Goal: Task Accomplishment & Management: Use online tool/utility

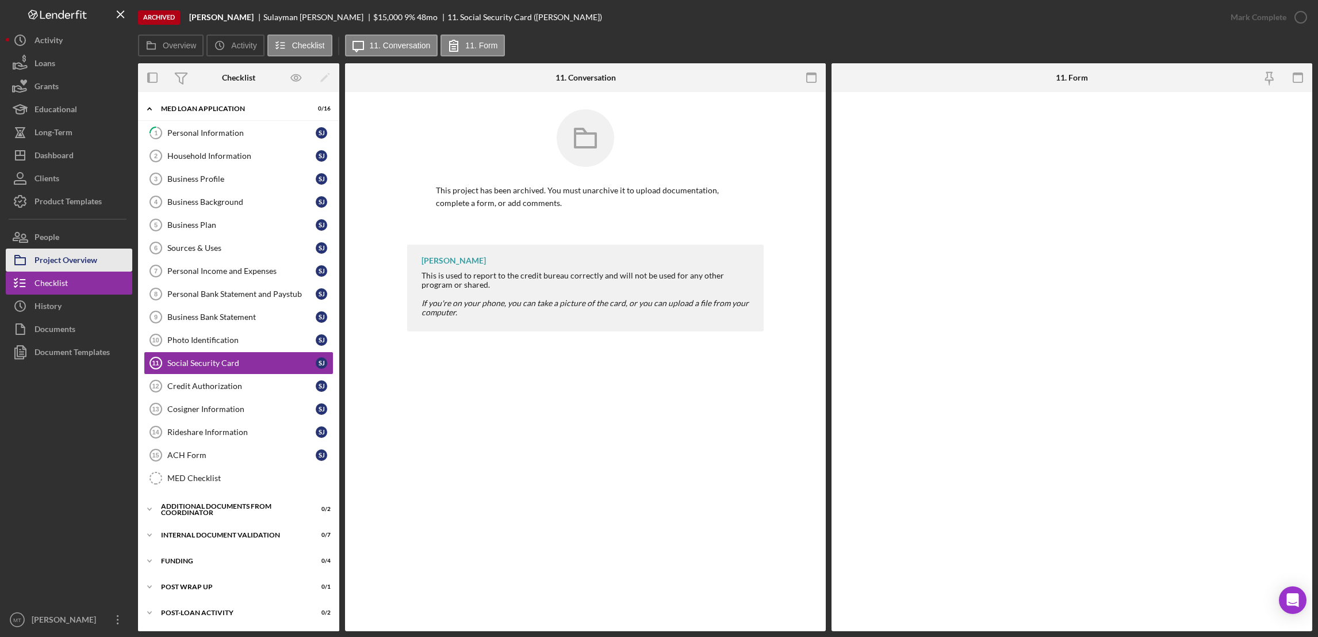
click at [74, 258] on div "Project Overview" at bounding box center [66, 261] width 63 height 26
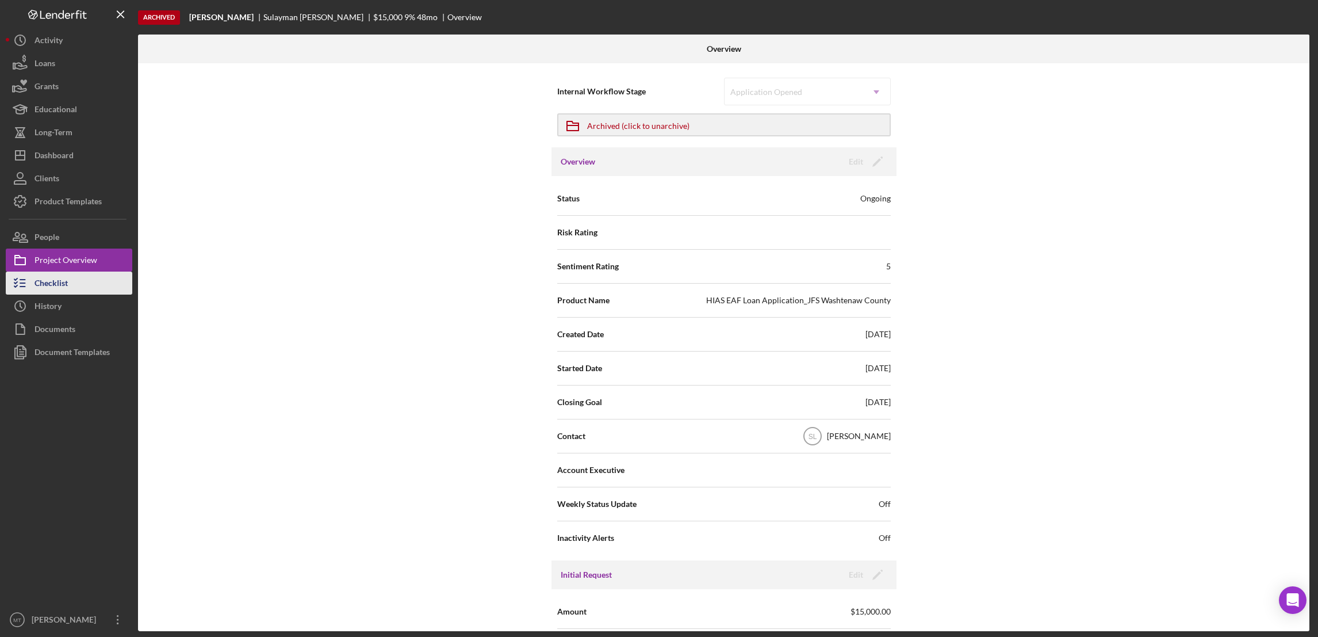
click at [53, 277] on div "Checklist" at bounding box center [51, 284] width 33 height 26
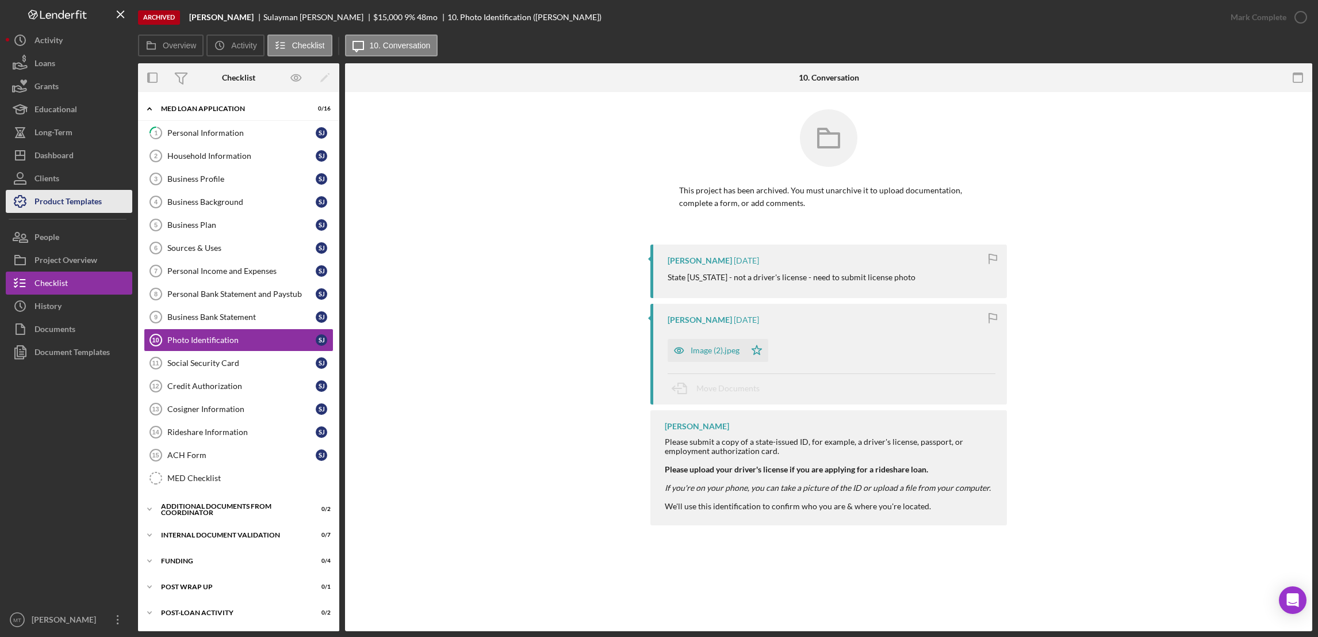
click at [67, 201] on div "Product Templates" at bounding box center [68, 203] width 67 height 26
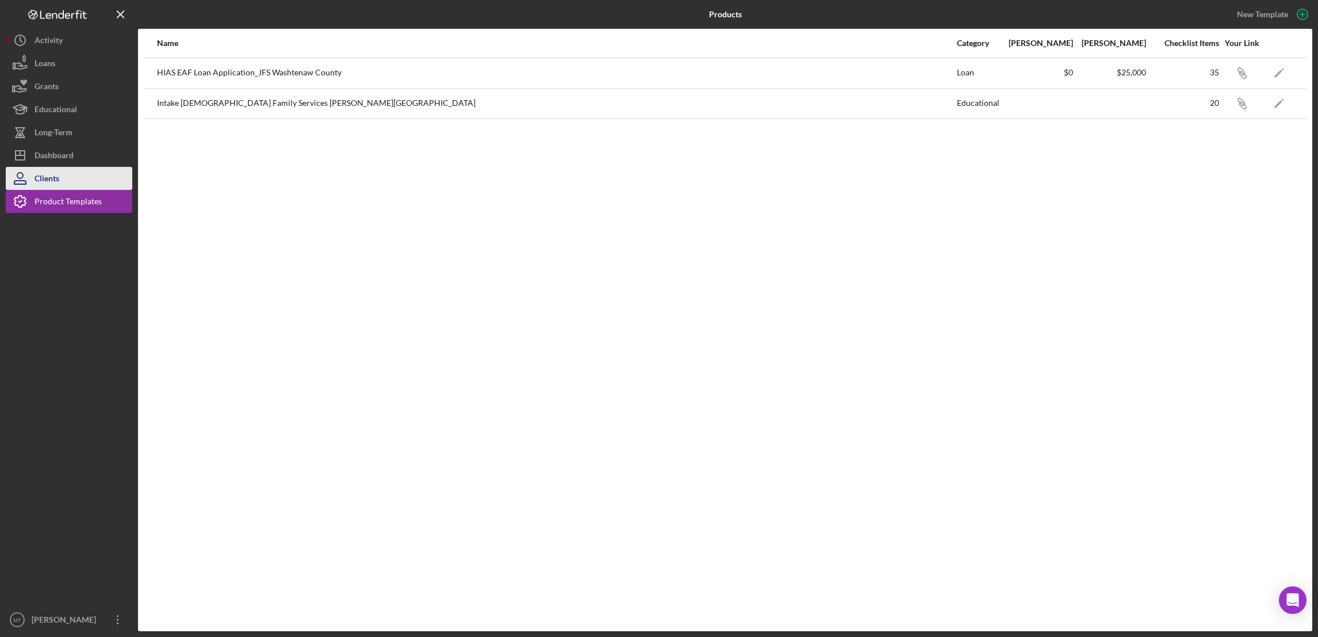
click at [67, 181] on button "Clients" at bounding box center [69, 178] width 127 height 23
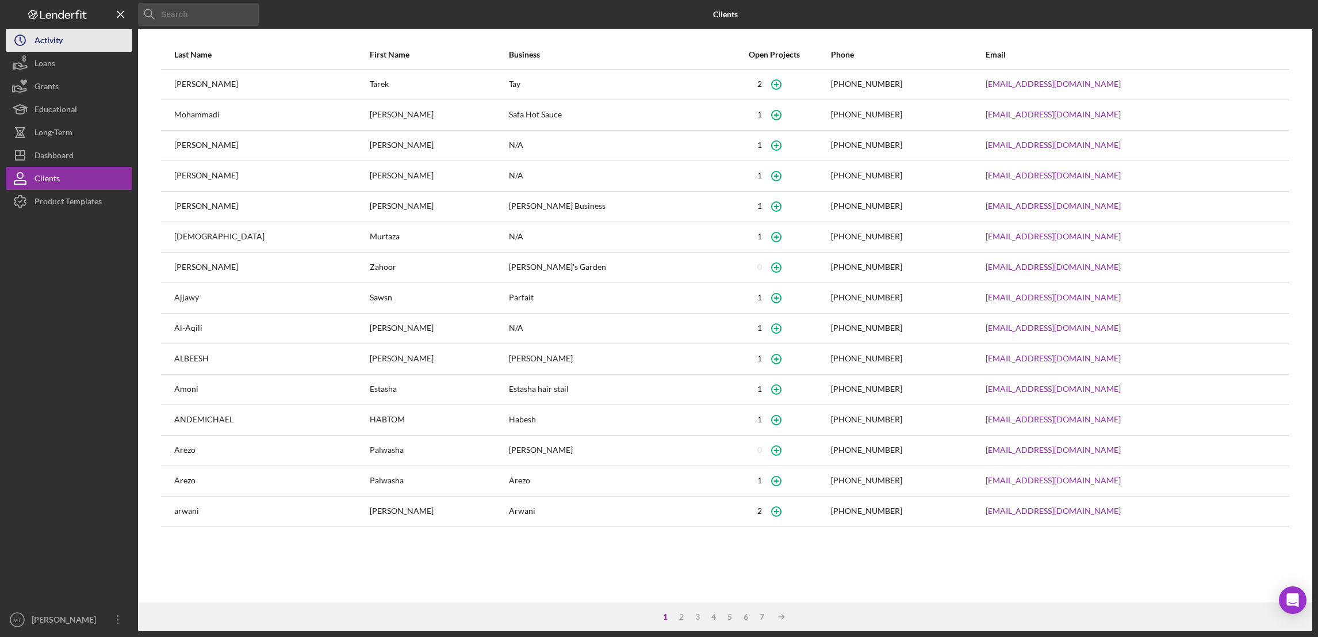
click at [85, 29] on button "Icon/History Activity" at bounding box center [69, 40] width 127 height 23
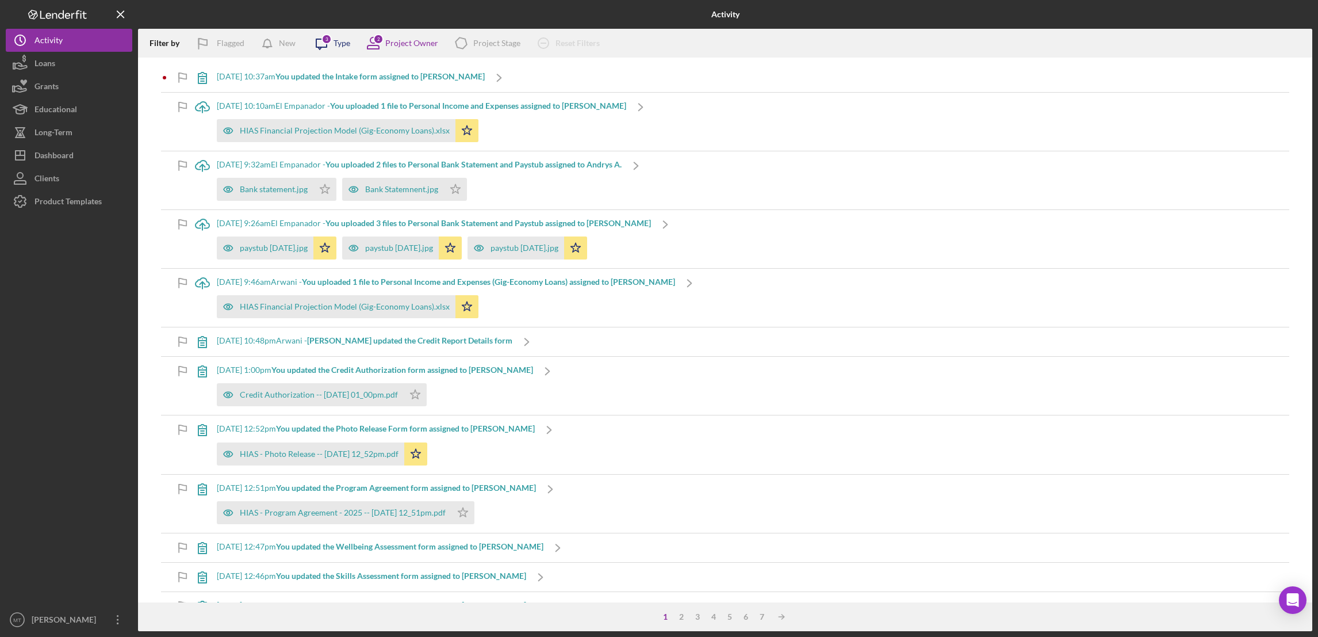
click at [323, 43] on icon "Icon/Message" at bounding box center [321, 43] width 29 height 29
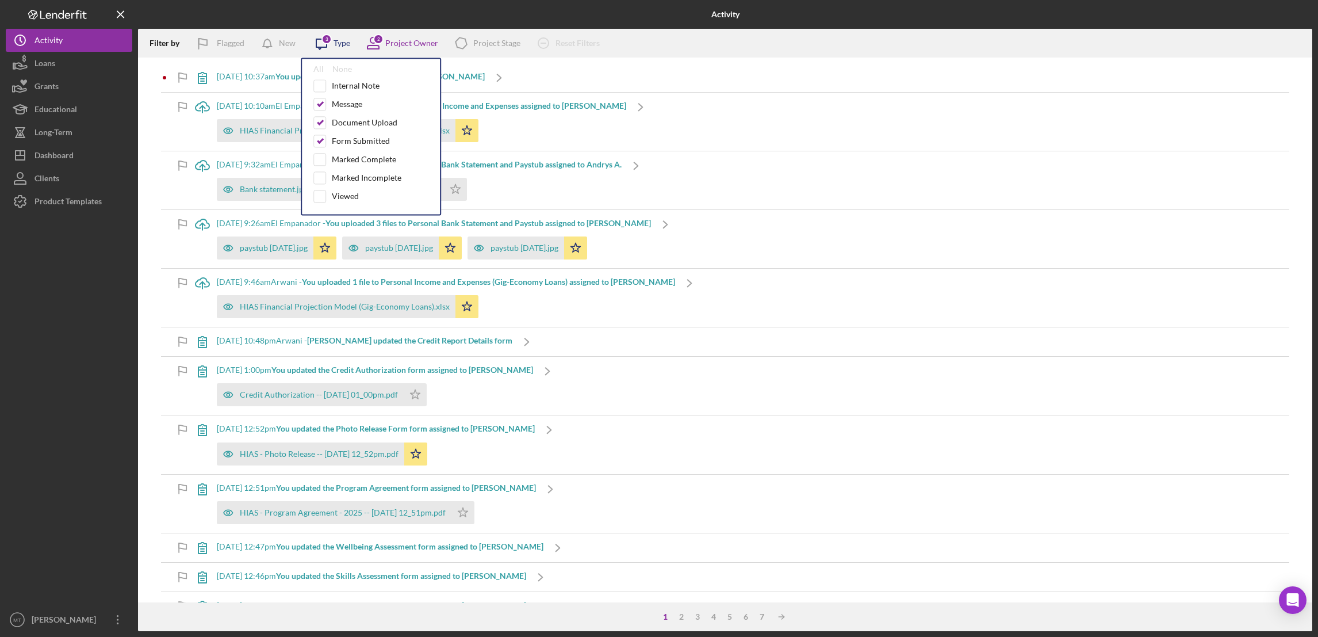
click at [323, 43] on icon "Icon/Message" at bounding box center [321, 43] width 29 height 29
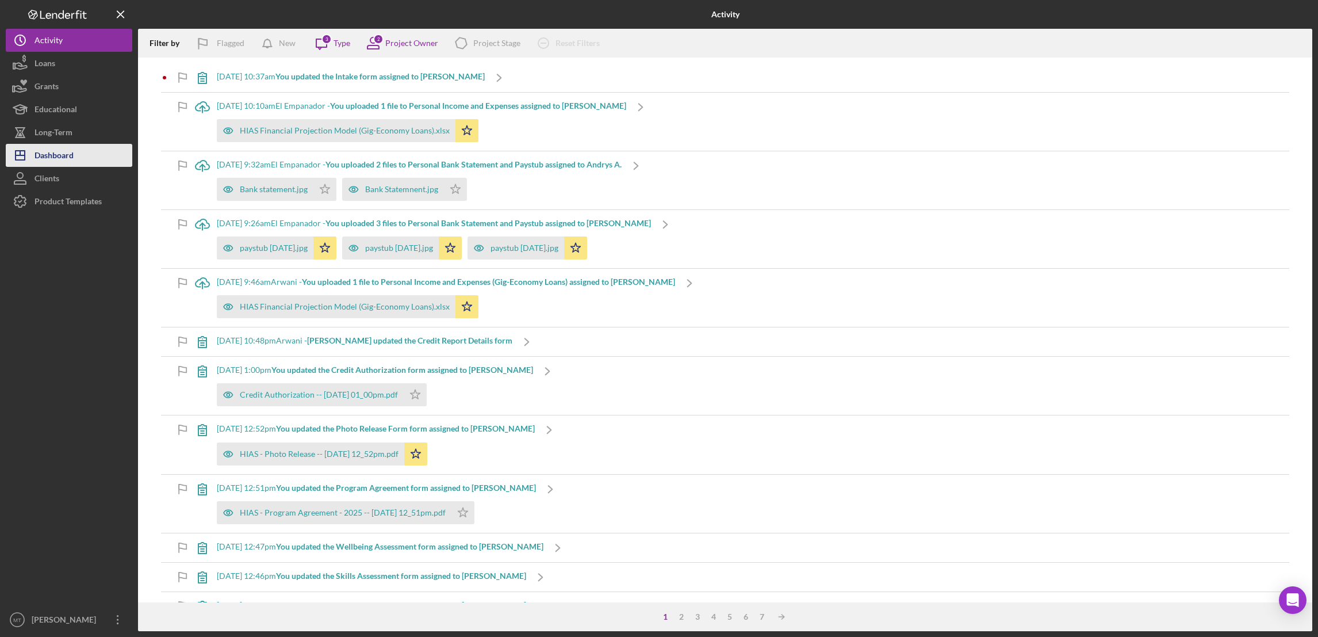
click at [67, 159] on div "Dashboard" at bounding box center [54, 157] width 39 height 26
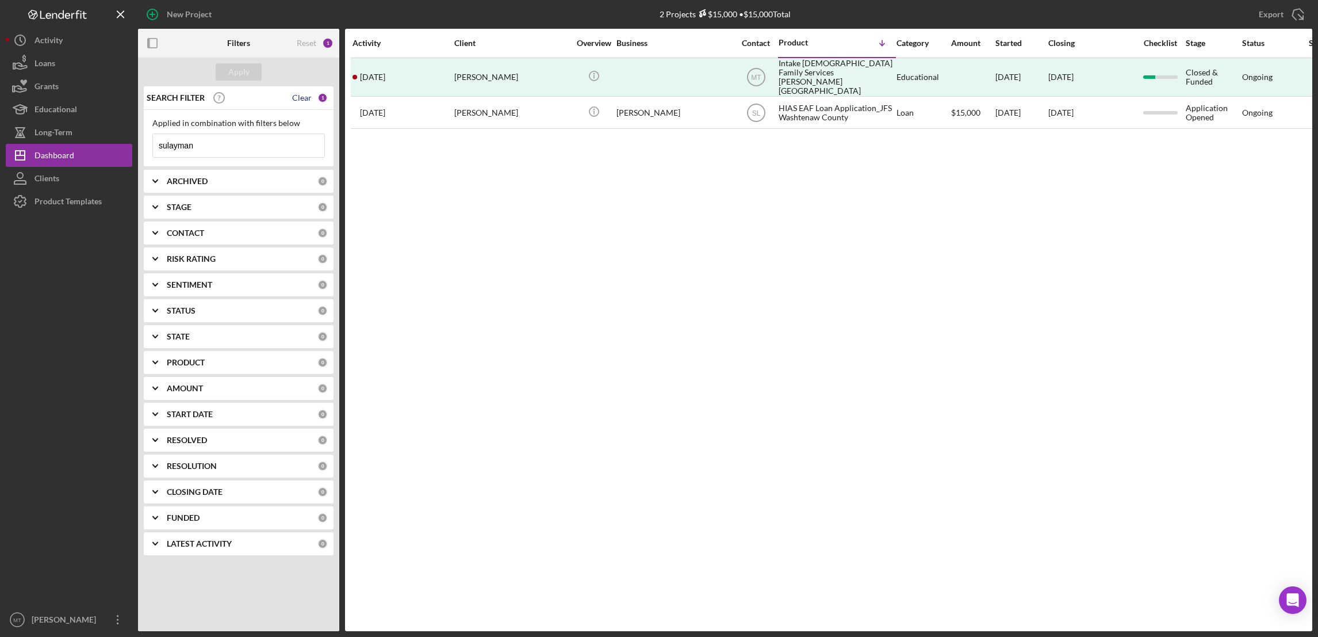
click at [309, 98] on div "Clear" at bounding box center [302, 97] width 20 height 9
click at [182, 178] on b "ARCHIVED" at bounding box center [187, 181] width 41 height 9
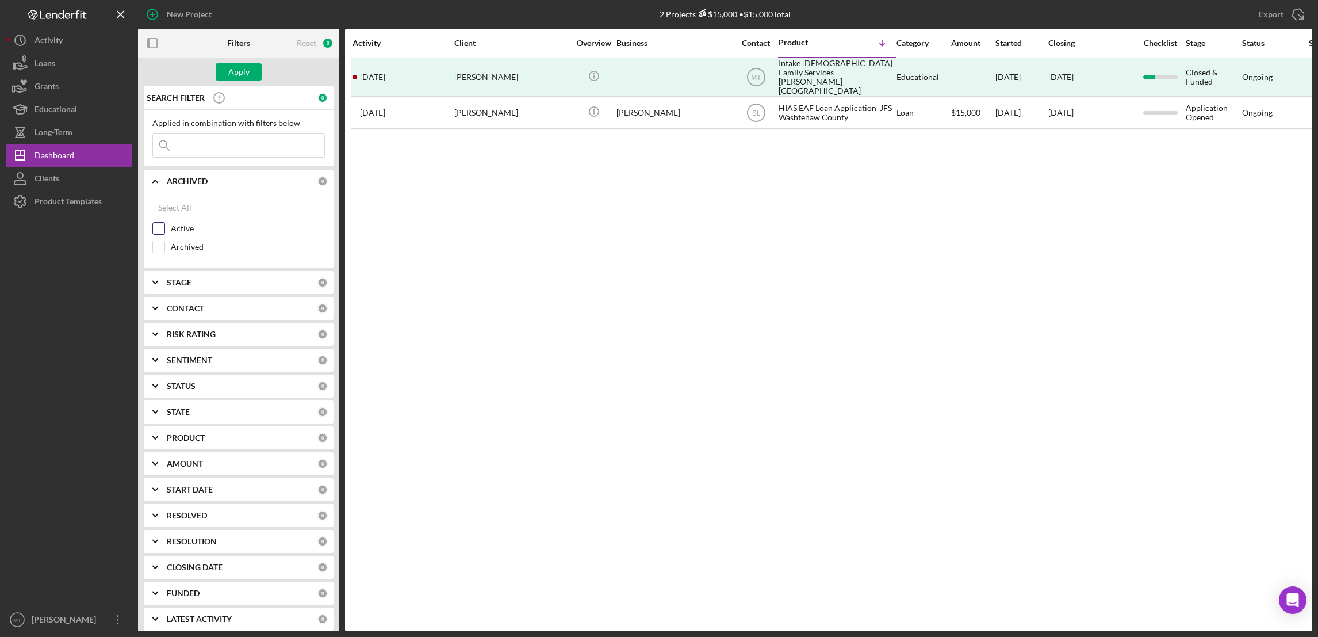
click at [158, 231] on input "Active" at bounding box center [159, 229] width 12 height 12
checkbox input "true"
click at [230, 76] on div "Apply" at bounding box center [238, 71] width 21 height 17
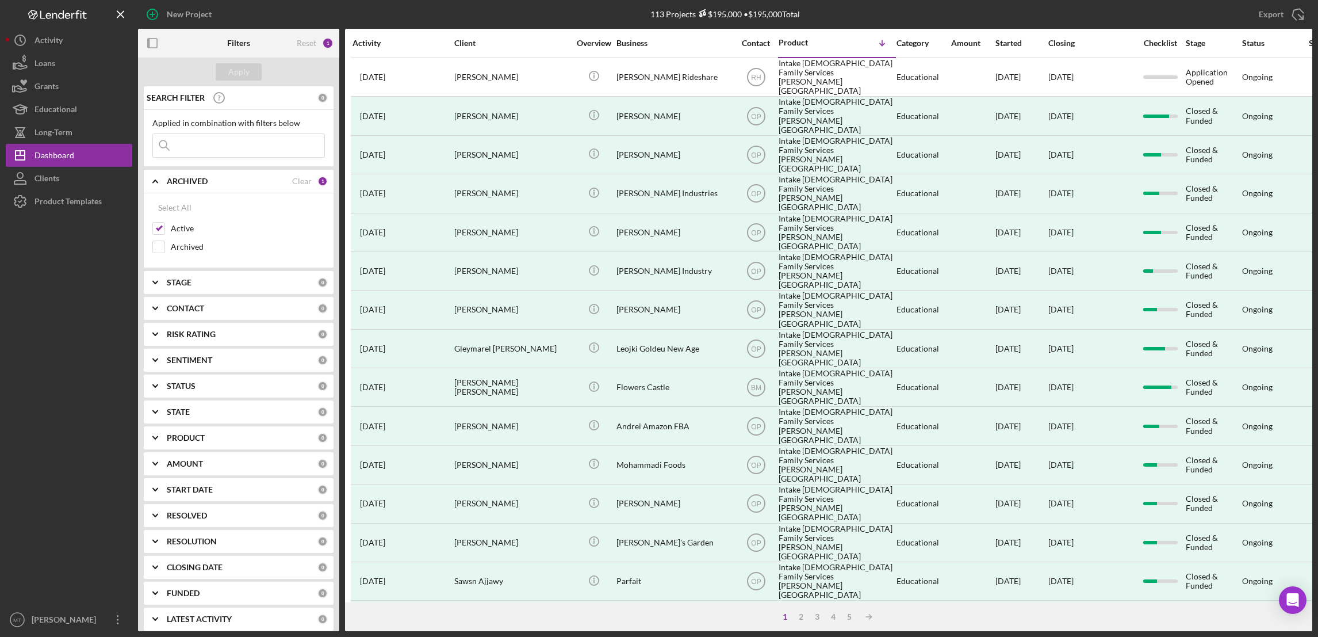
click at [206, 141] on input at bounding box center [238, 145] width 171 height 23
type input "sulayman"
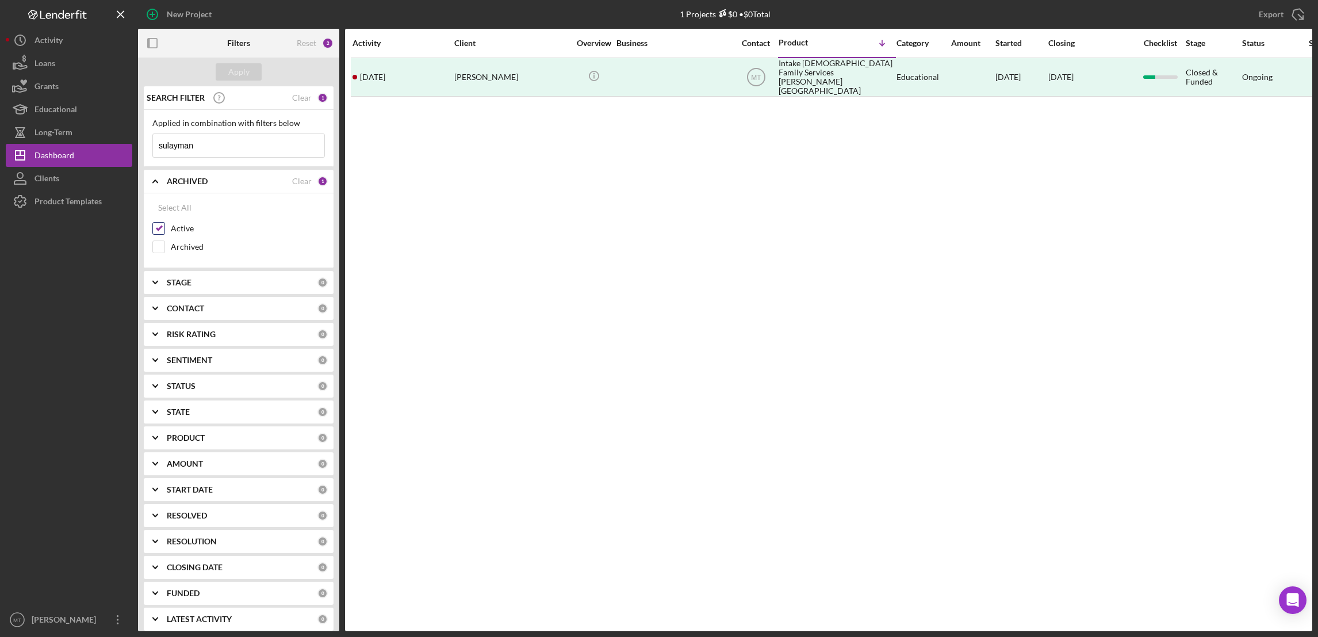
click at [163, 232] on input "Active" at bounding box center [159, 229] width 12 height 12
click at [154, 231] on input "Active" at bounding box center [159, 229] width 12 height 12
checkbox input "true"
click at [156, 252] on input "Archived" at bounding box center [159, 247] width 12 height 12
checkbox input "true"
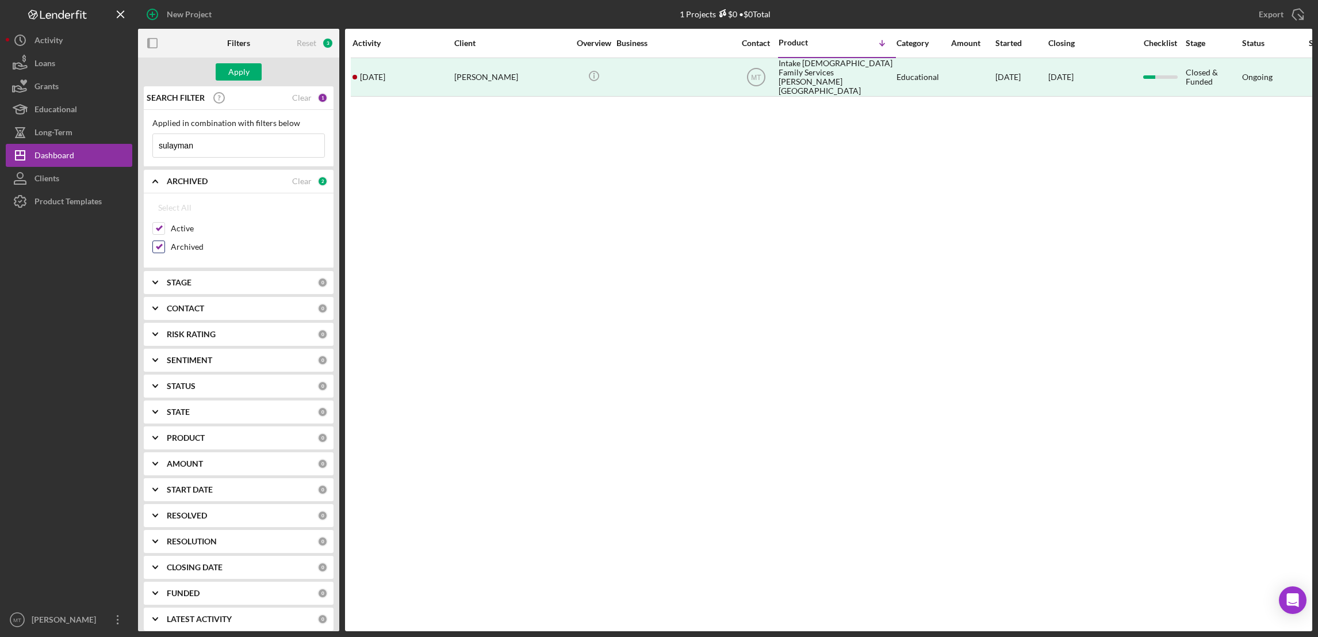
click at [156, 253] on div at bounding box center [158, 246] width 13 height 13
click at [156, 227] on input "Active" at bounding box center [159, 229] width 12 height 12
checkbox input "false"
click at [208, 147] on input "sulayman" at bounding box center [238, 145] width 171 height 23
click at [157, 252] on input "Archived" at bounding box center [159, 247] width 12 height 12
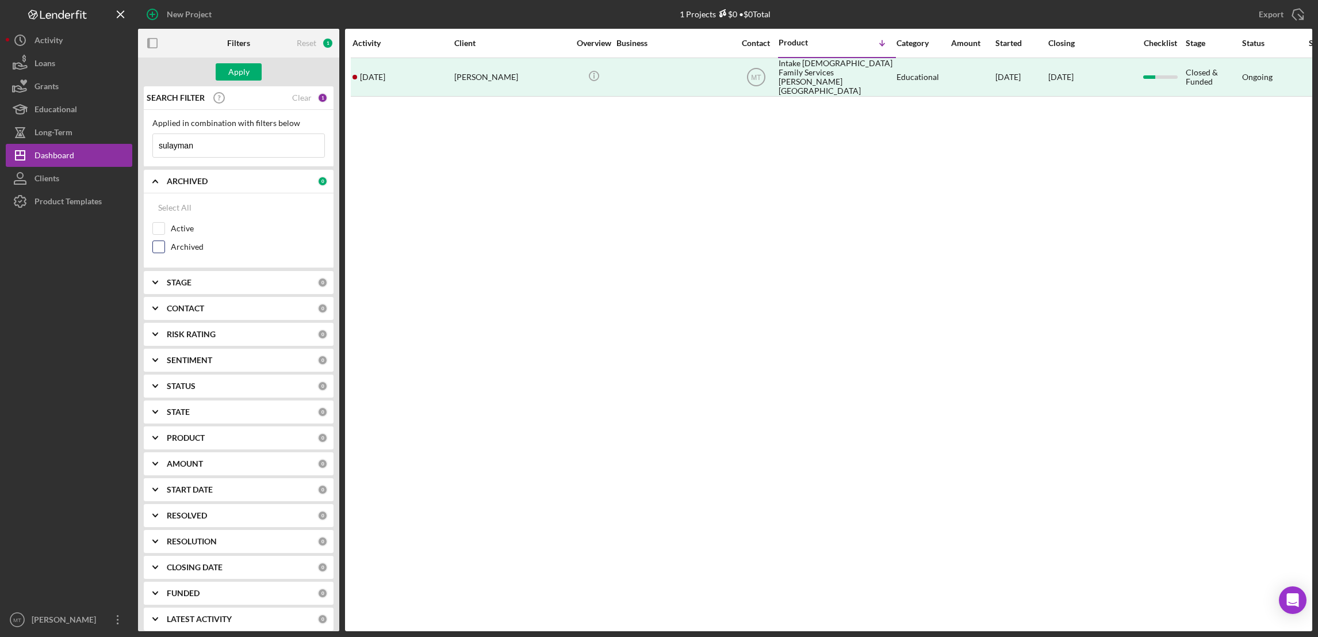
click at [157, 252] on input "Archived" at bounding box center [159, 247] width 12 height 12
click at [229, 142] on input "sulayman" at bounding box center [238, 145] width 171 height 23
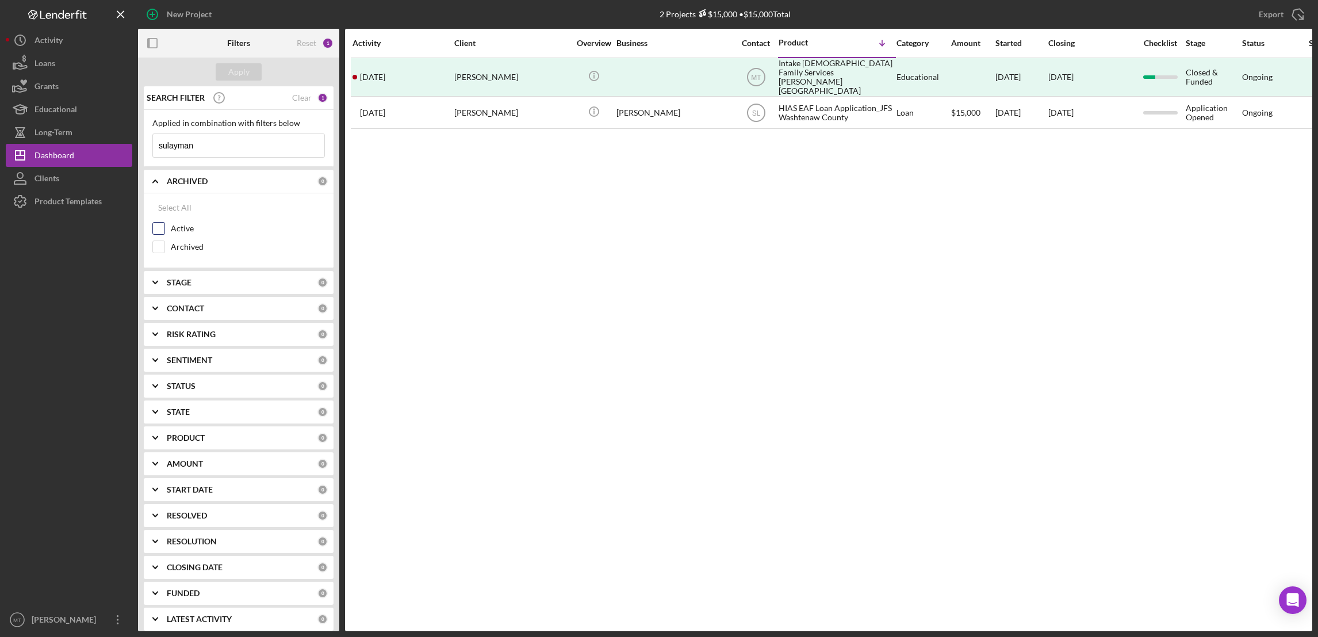
click at [271, 235] on div "Active" at bounding box center [238, 231] width 173 height 18
click at [160, 252] on input "Archived" at bounding box center [159, 247] width 12 height 12
checkbox input "true"
click at [161, 232] on input "Active" at bounding box center [159, 229] width 12 height 12
checkbox input "true"
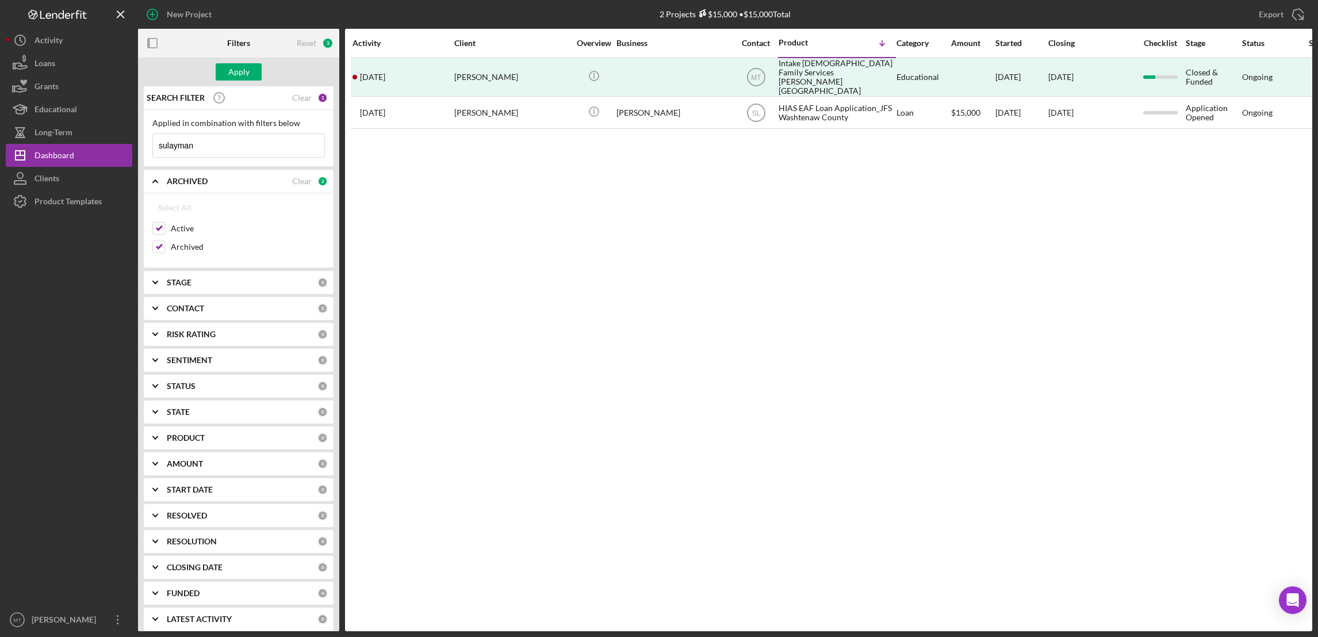
click at [224, 145] on input "sulayman" at bounding box center [238, 145] width 171 height 23
click at [318, 182] on div "2" at bounding box center [322, 181] width 10 height 10
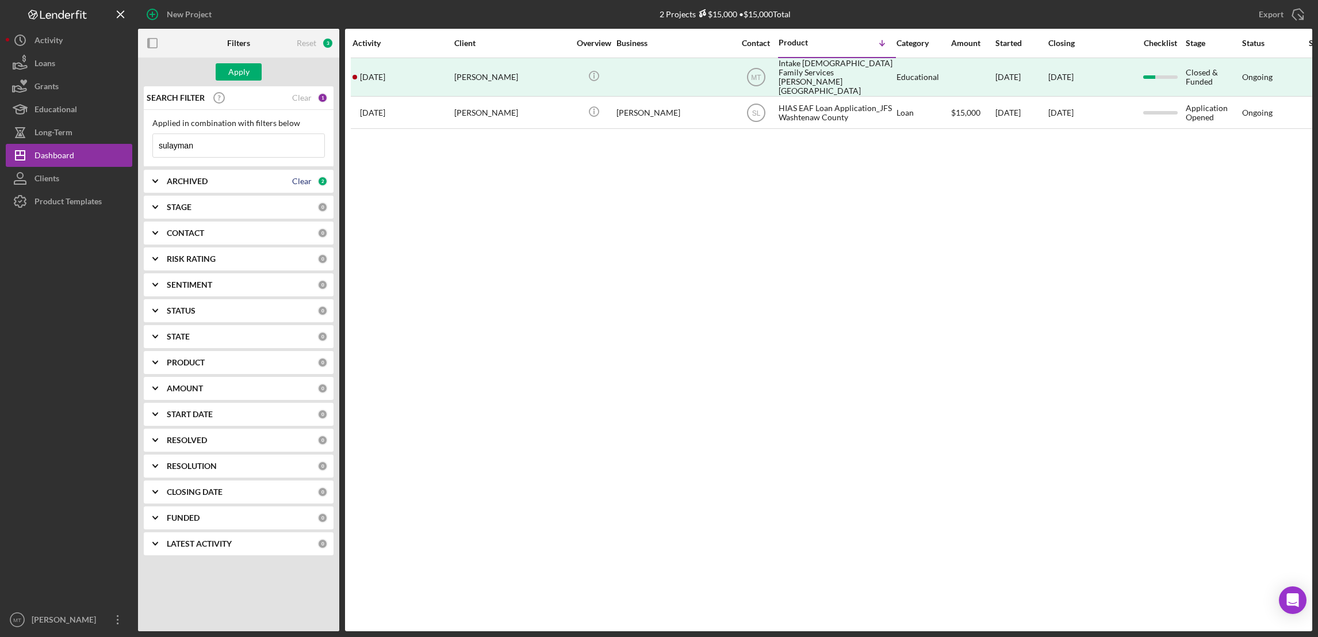
click at [298, 183] on div "Clear" at bounding box center [302, 181] width 20 height 9
click at [216, 237] on div "CONTACT" at bounding box center [242, 232] width 151 height 9
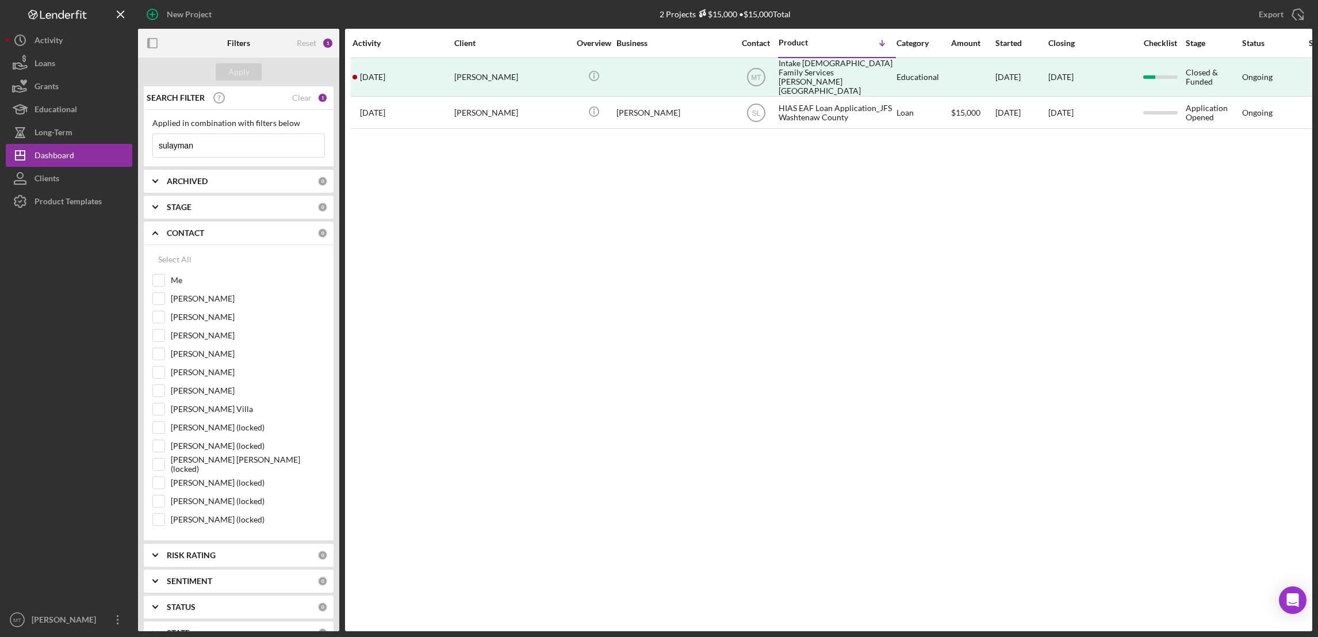
click at [160, 237] on icon "Icon/Expander" at bounding box center [155, 233] width 29 height 29
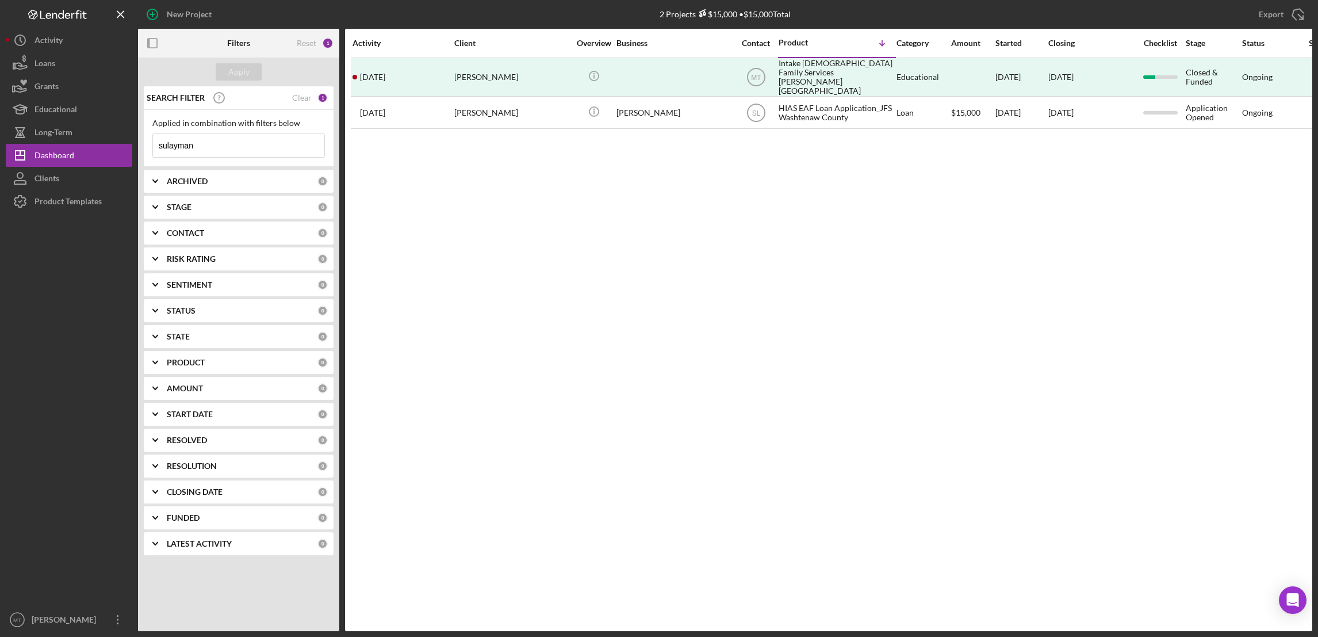
click at [202, 178] on b "ARCHIVED" at bounding box center [187, 181] width 41 height 9
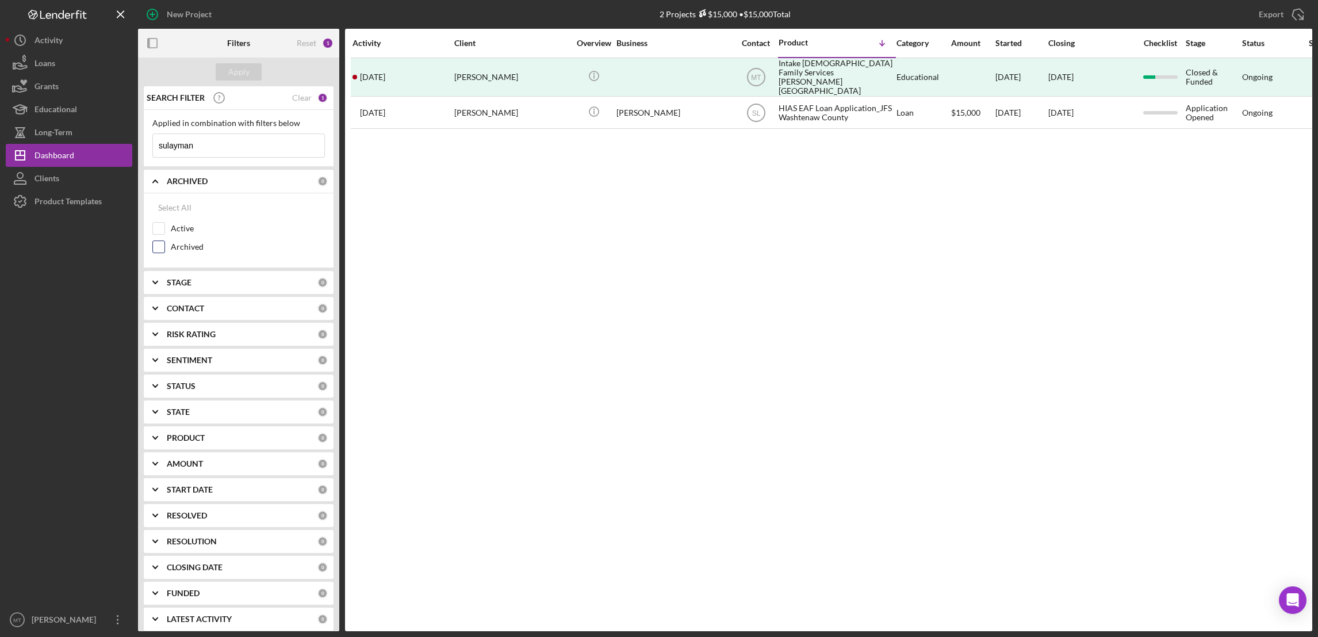
click at [162, 247] on input "Archived" at bounding box center [159, 247] width 12 height 12
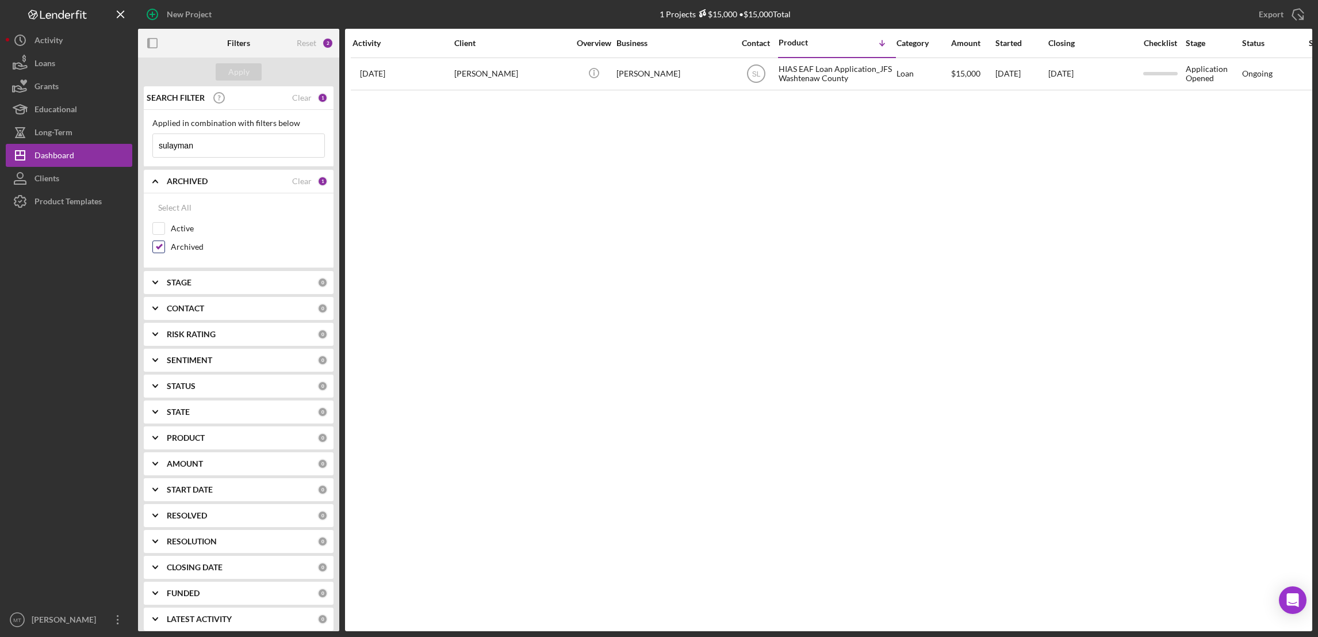
click at [162, 247] on input "Archived" at bounding box center [159, 247] width 12 height 12
checkbox input "false"
click at [201, 145] on input "sulayman" at bounding box center [238, 145] width 171 height 23
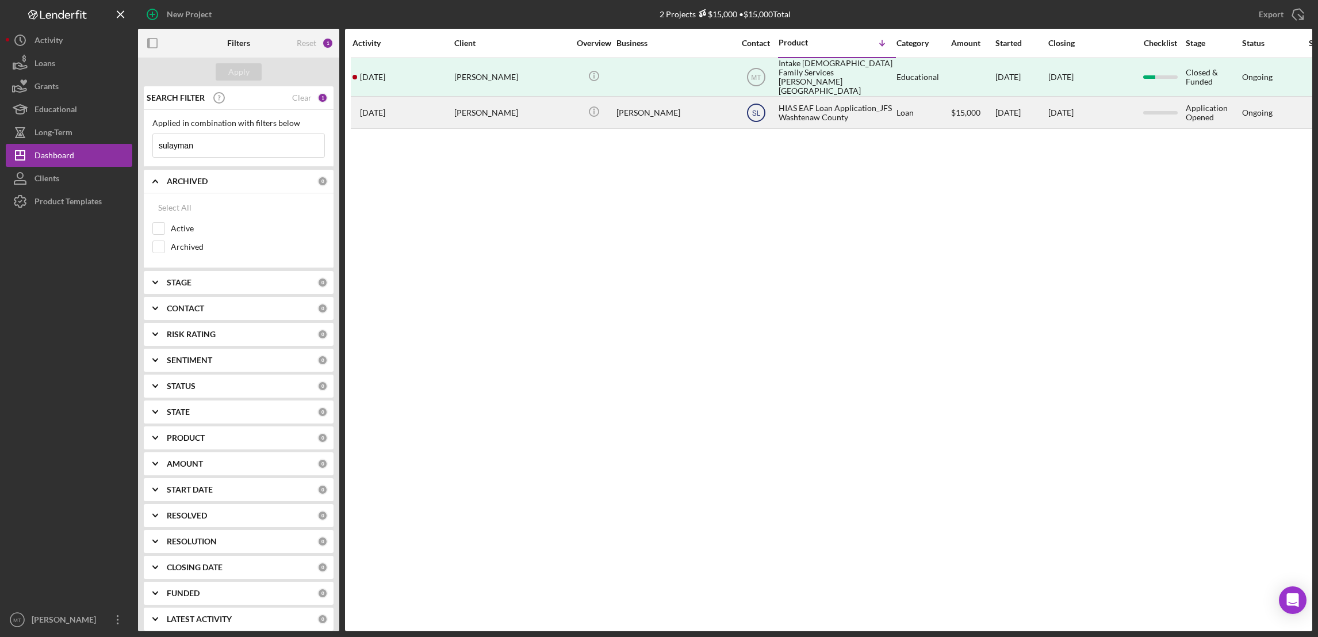
click at [760, 109] on text "SL" at bounding box center [756, 113] width 9 height 8
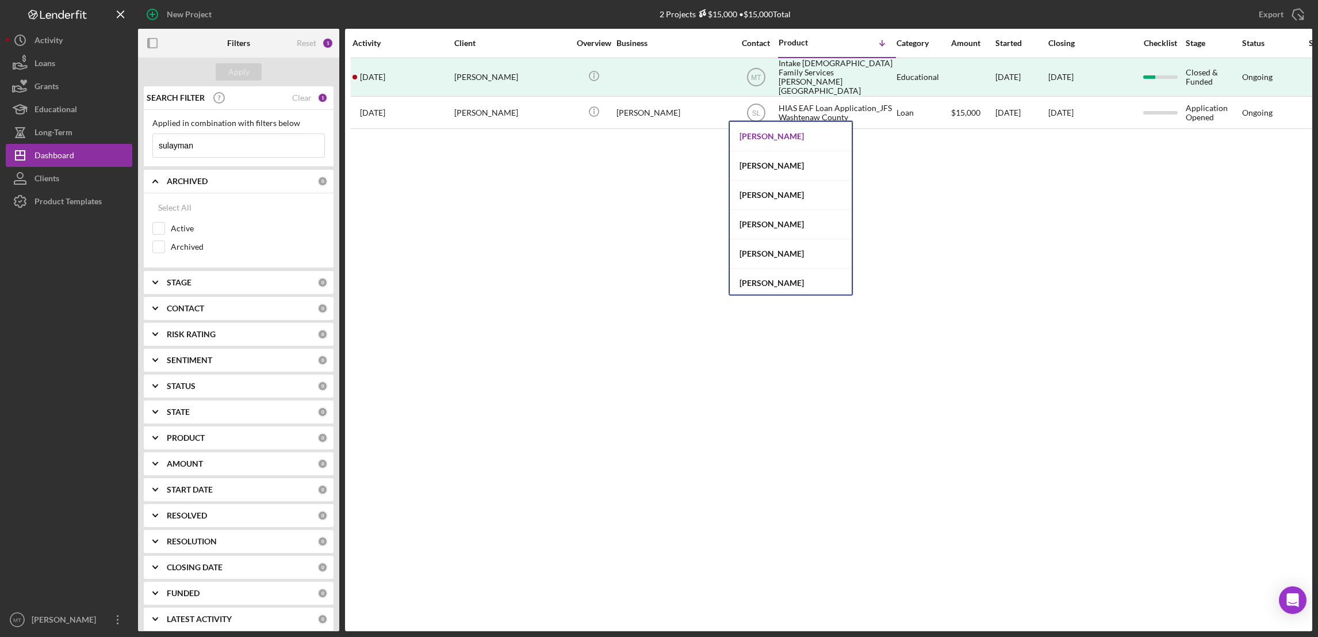
click at [772, 137] on div "[PERSON_NAME]" at bounding box center [791, 136] width 122 height 29
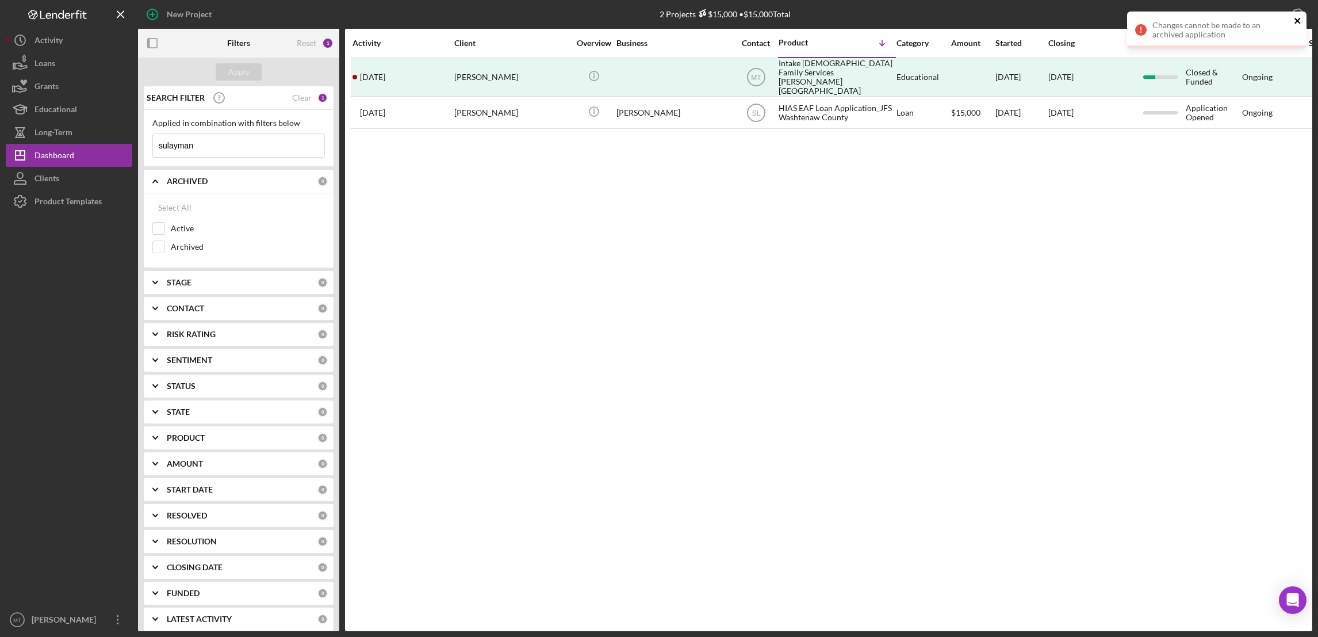
click at [1297, 20] on icon "close" at bounding box center [1297, 21] width 6 height 6
click at [158, 183] on icon "Icon/Expander" at bounding box center [155, 181] width 29 height 29
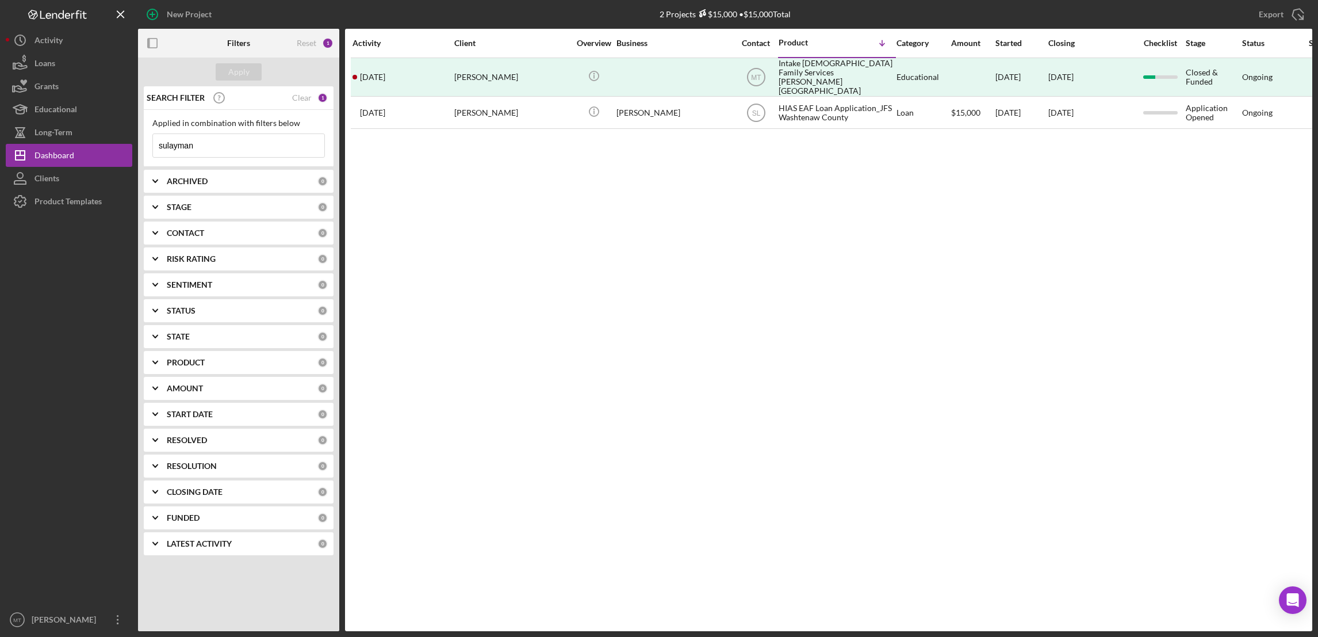
click at [191, 494] on b "CLOSING DATE" at bounding box center [195, 491] width 56 height 9
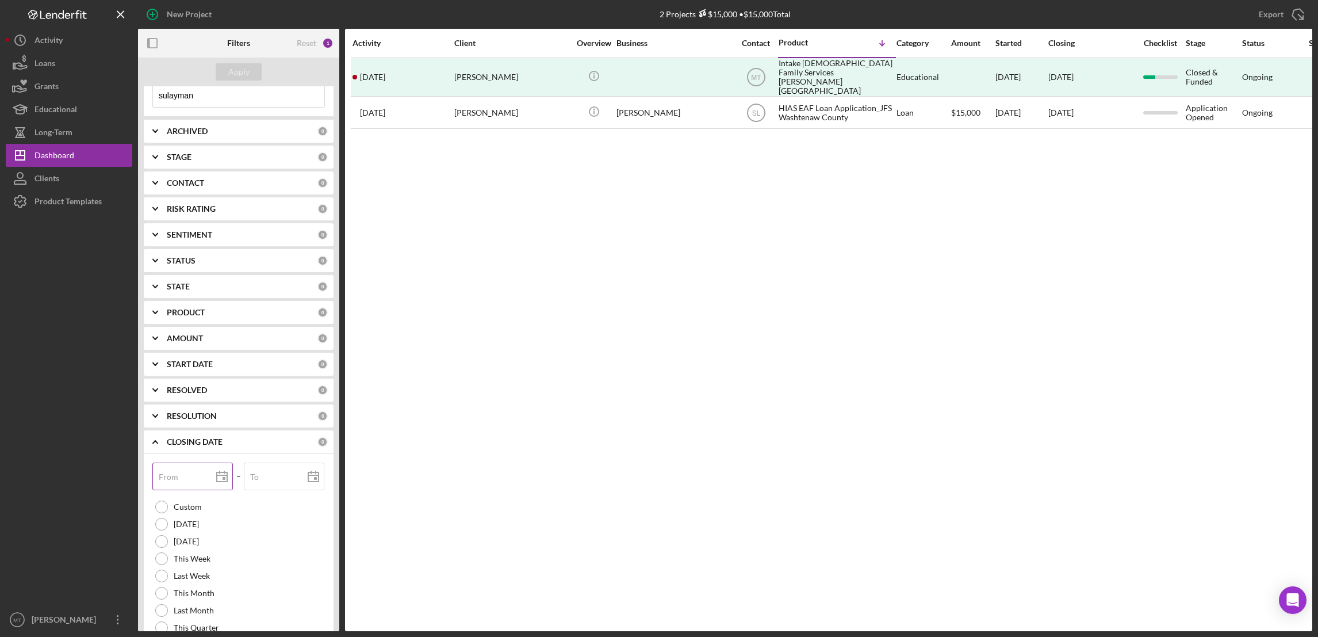
scroll to position [32, 0]
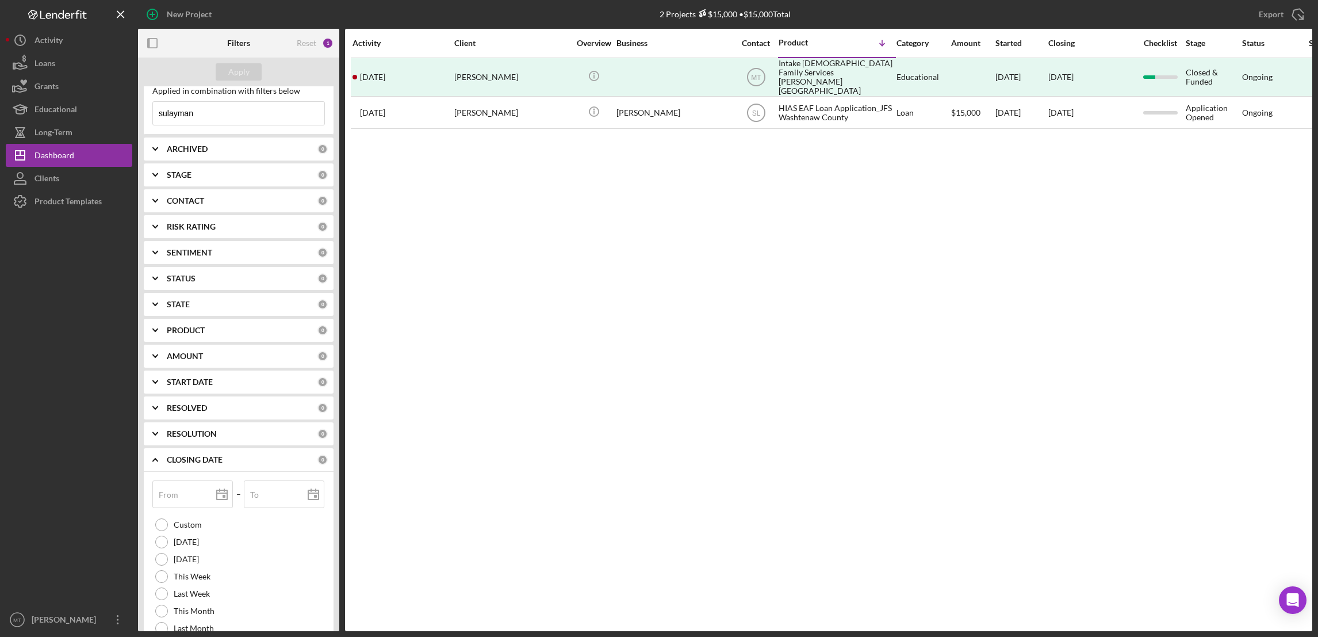
click at [150, 457] on icon "Icon/Expander" at bounding box center [155, 459] width 29 height 29
